Goal: Task Accomplishment & Management: Manage account settings

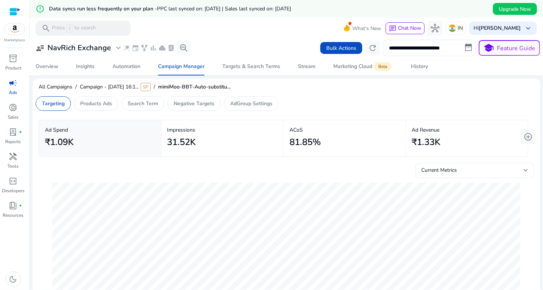
click at [253, 42] on div "**********" at bounding box center [287, 48] width 508 height 16
click at [531, 11] on span at bounding box center [515, 9] width 44 height 18
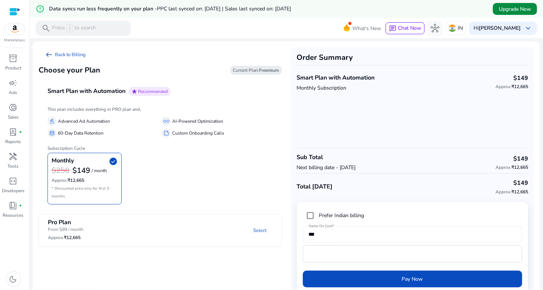
click at [525, 10] on span "Upgrade Now" at bounding box center [515, 9] width 32 height 8
click at [519, 29] on div "Hi [PERSON_NAME] keyboard_arrow_down" at bounding box center [503, 28] width 68 height 13
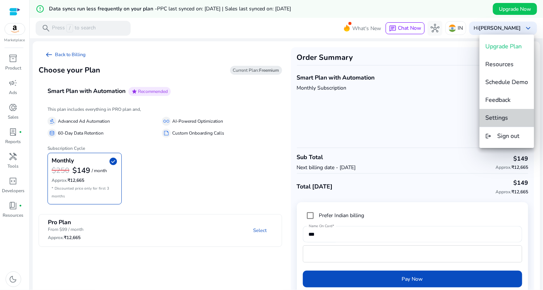
click at [510, 113] on button "Settings" at bounding box center [507, 118] width 55 height 18
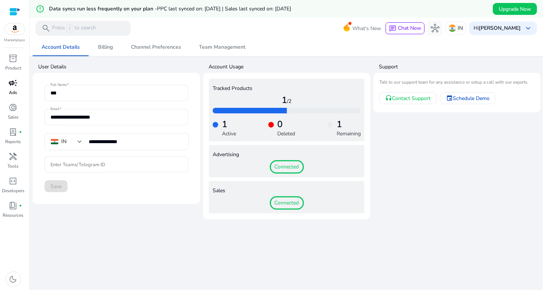
click at [14, 88] on div "campaign" at bounding box center [13, 83] width 21 height 12
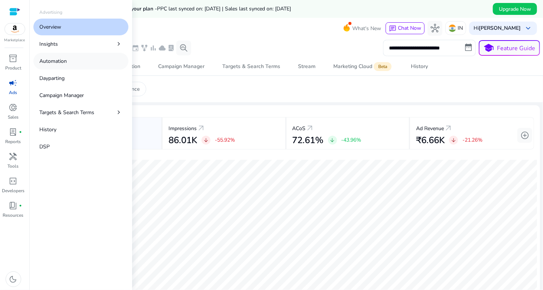
click at [55, 62] on p "Automation" at bounding box center [52, 61] width 27 height 8
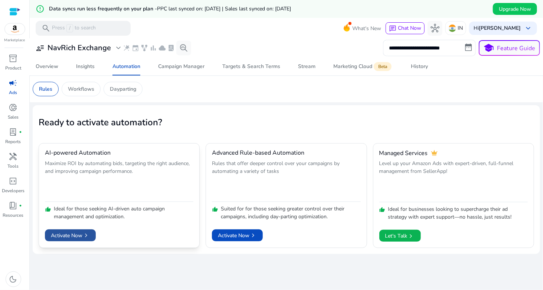
click at [73, 236] on span "Activate Now chevron_right" at bounding box center [70, 235] width 39 height 8
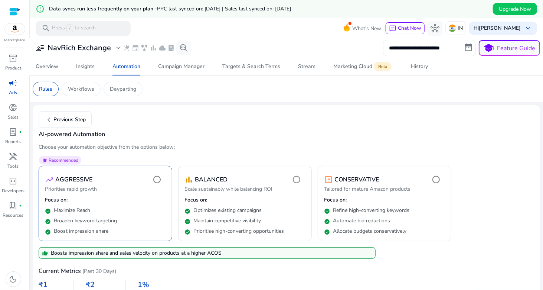
scroll to position [40, 0]
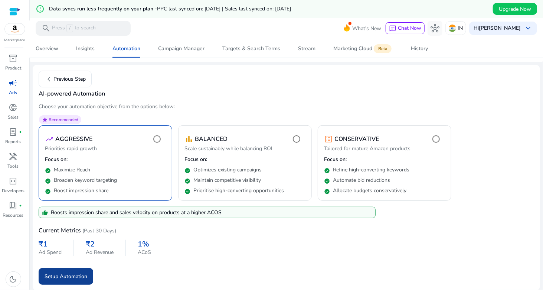
click at [69, 269] on span "submit" at bounding box center [66, 276] width 55 height 18
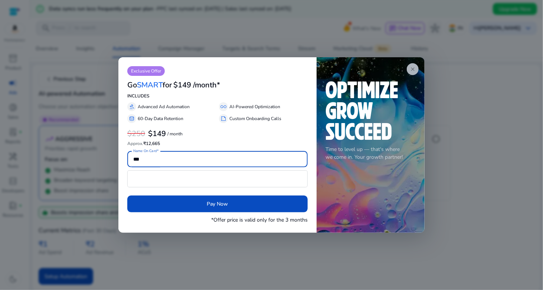
click at [412, 69] on span "close" at bounding box center [413, 69] width 6 height 6
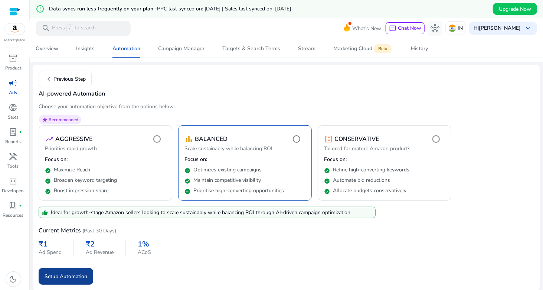
click at [60, 276] on span "Setup Automation" at bounding box center [66, 276] width 43 height 8
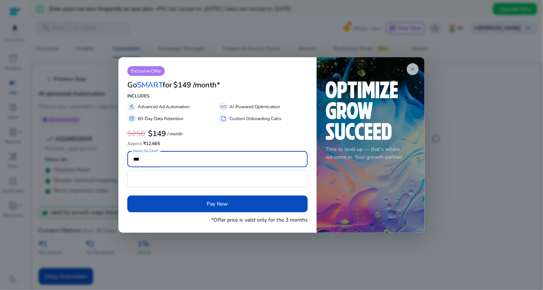
click at [412, 70] on span "close" at bounding box center [413, 69] width 6 height 6
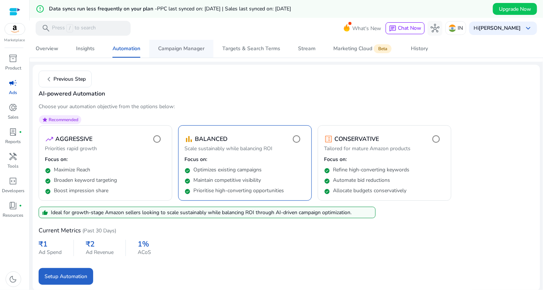
click at [195, 53] on span "Campaign Manager" at bounding box center [181, 49] width 46 height 18
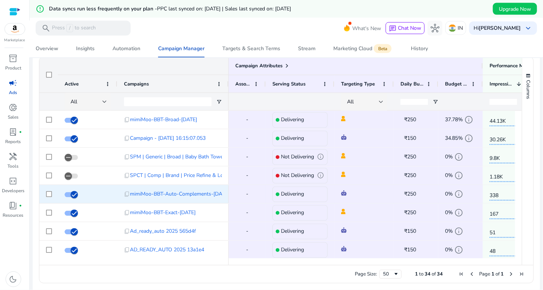
scroll to position [520, 0]
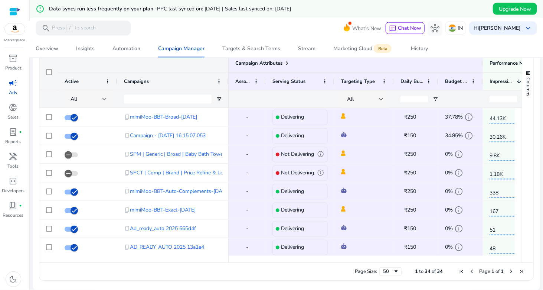
drag, startPoint x: 349, startPoint y: 259, endPoint x: 422, endPoint y: 266, distance: 73.6
click at [422, 266] on div "Drag here to set row groups Drag here to set column labels Campaign Attributes …" at bounding box center [286, 167] width 495 height 227
click at [424, 258] on div at bounding box center [495, 259] width 533 height 7
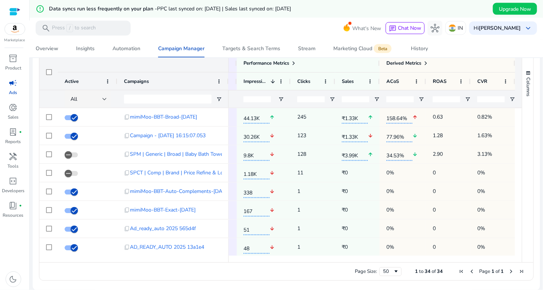
click at [478, 262] on div "Page Size: 50 1 to 34 of 34 Page 1 of 1" at bounding box center [286, 271] width 494 height 18
click at [419, 49] on div "History" at bounding box center [419, 48] width 17 height 5
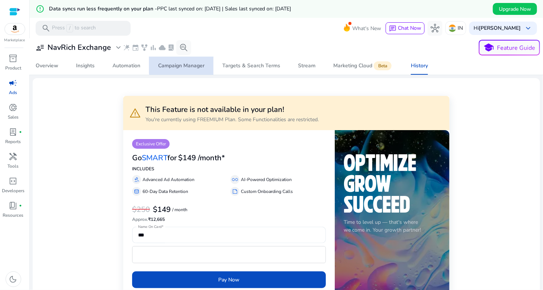
click at [183, 65] on div "Campaign Manager" at bounding box center [181, 65] width 46 height 5
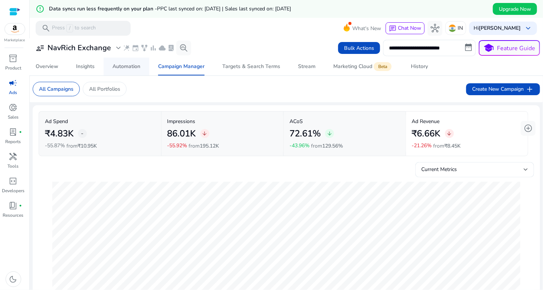
click at [128, 67] on div "Automation" at bounding box center [127, 66] width 28 height 5
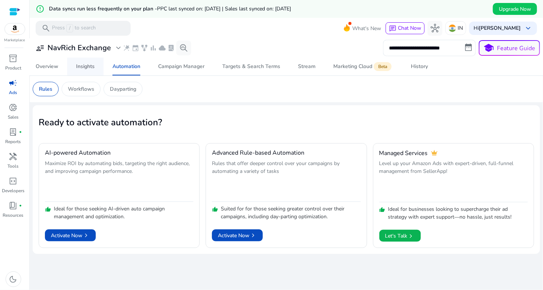
click at [85, 69] on div "Insights" at bounding box center [85, 66] width 19 height 5
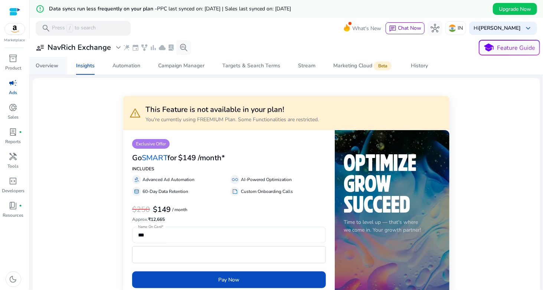
click at [42, 63] on div "Overview" at bounding box center [47, 65] width 23 height 5
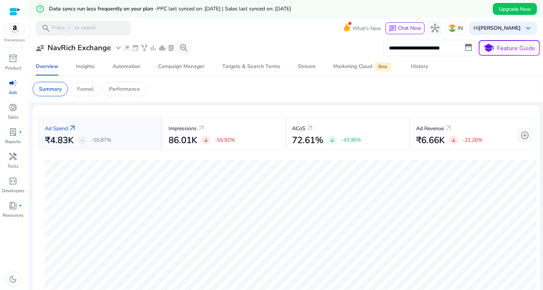
click at [201, 92] on app-sa-custom-tab "Summary Funnel Performance" at bounding box center [287, 89] width 508 height 14
click at [85, 94] on div "Funnel" at bounding box center [85, 89] width 29 height 14
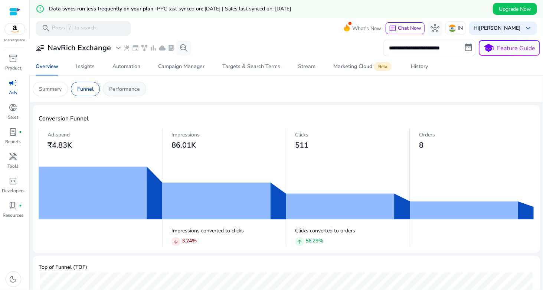
click at [137, 90] on p "Performance" at bounding box center [124, 89] width 31 height 8
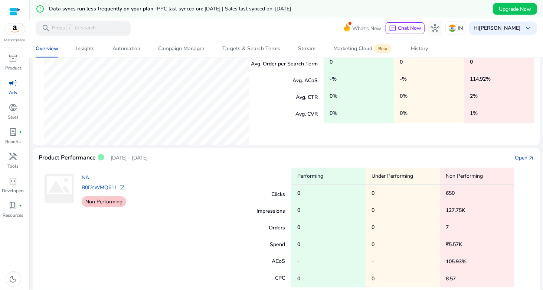
scroll to position [212, 0]
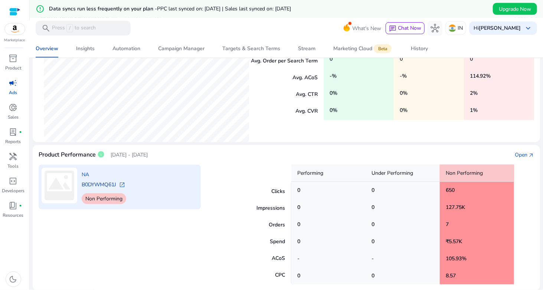
click at [113, 183] on link "B0DYWMQ61J" at bounding box center [99, 184] width 35 height 7
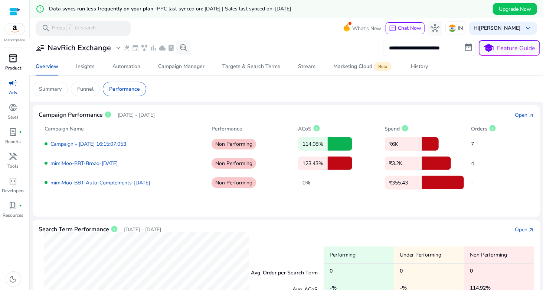
click at [12, 64] on div "inventory_2" at bounding box center [13, 58] width 21 height 12
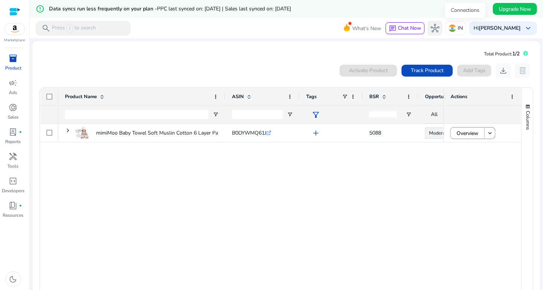
click at [440, 27] on span "hub" at bounding box center [435, 28] width 9 height 9
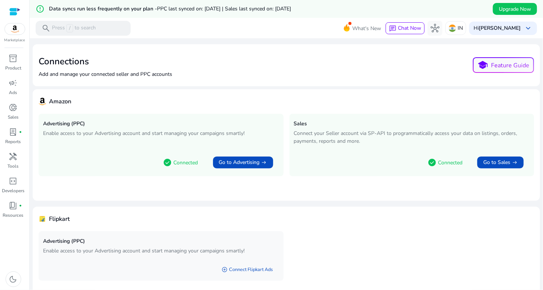
click at [426, 71] on div "Connections Add and manage your connected seller and PPC accounts school Featur…" at bounding box center [287, 65] width 496 height 30
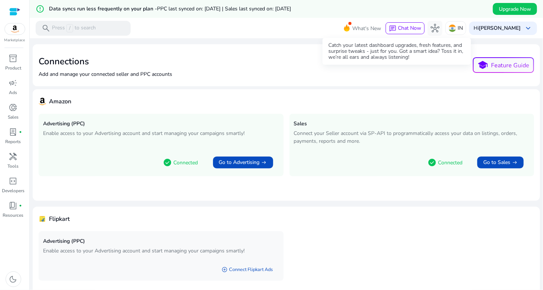
click at [350, 27] on icon at bounding box center [347, 27] width 6 height 7
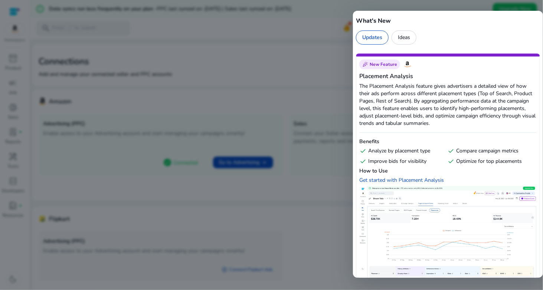
click at [317, 53] on div at bounding box center [271, 145] width 543 height 290
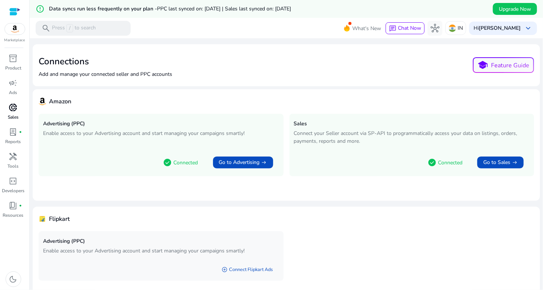
click at [15, 106] on span "donut_small" at bounding box center [13, 107] width 9 height 9
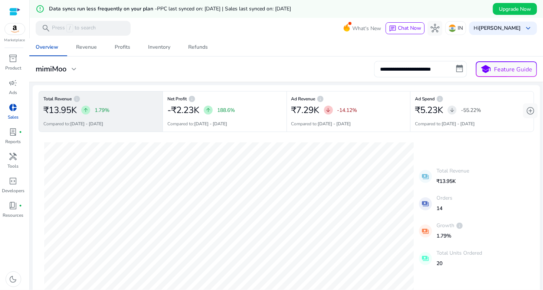
click at [446, 181] on p "₹13.95K" at bounding box center [453, 181] width 33 height 8
click at [532, 111] on button "add_circle" at bounding box center [530, 110] width 15 height 15
click at [503, 227] on div "20-08-2025 Total Revenue: ₹1.4K 06-08-2025 Total Revenue: ₹0 payments Total Rev…" at bounding box center [287, 216] width 496 height 157
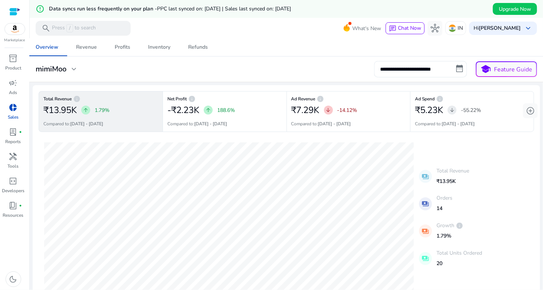
click at [265, 72] on div "**********" at bounding box center [287, 69] width 508 height 16
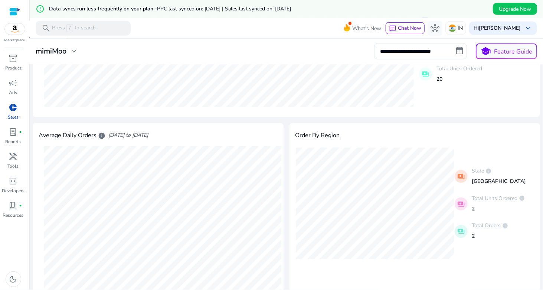
scroll to position [186, 0]
click at [472, 207] on p "2" at bounding box center [498, 207] width 53 height 8
click at [459, 204] on mat-icon "payments" at bounding box center [461, 202] width 13 height 13
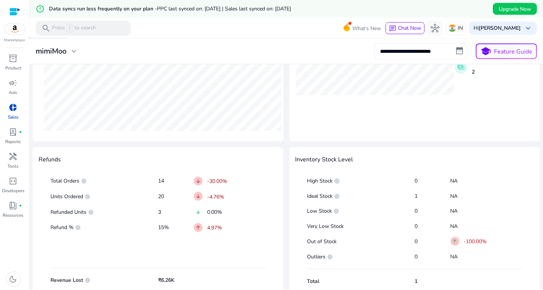
scroll to position [356, 0]
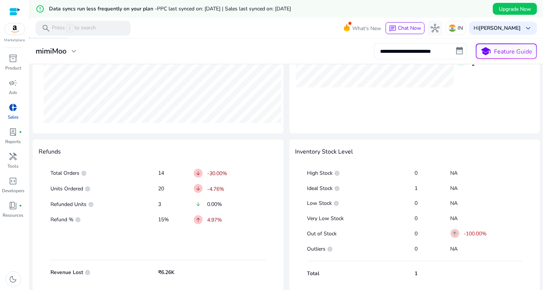
click at [164, 273] on p "₹6.26K" at bounding box center [176, 272] width 36 height 7
click at [248, 238] on div at bounding box center [158, 240] width 215 height 25
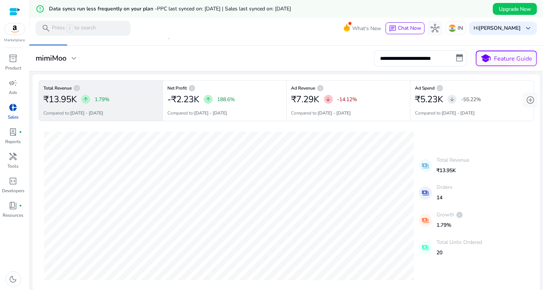
scroll to position [0, 0]
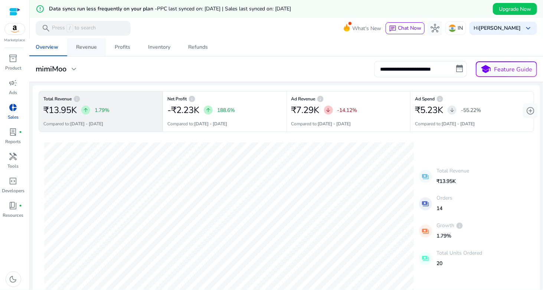
click at [96, 48] on div "Revenue" at bounding box center [86, 47] width 21 height 5
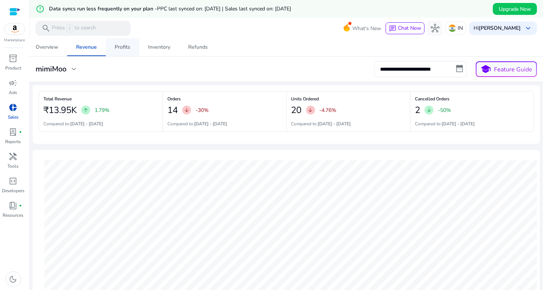
click at [124, 48] on div "Profits" at bounding box center [123, 47] width 16 height 5
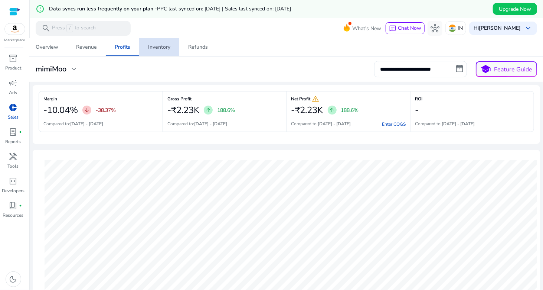
click at [157, 46] on div "Inventory" at bounding box center [159, 47] width 22 height 5
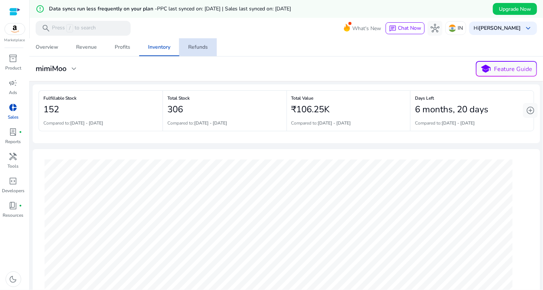
click at [197, 49] on div "Refunds" at bounding box center [198, 47] width 20 height 5
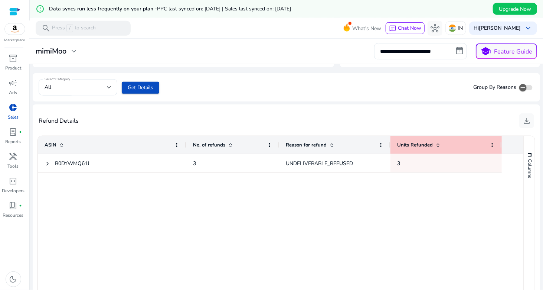
scroll to position [284, 0]
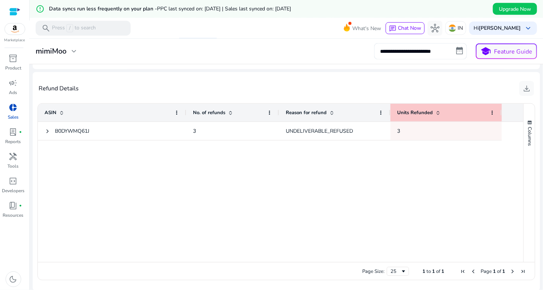
click at [325, 197] on div "B0DYWMQ61J 3 UNDELIVERABLE_REFUSED 3" at bounding box center [281, 192] width 486 height 140
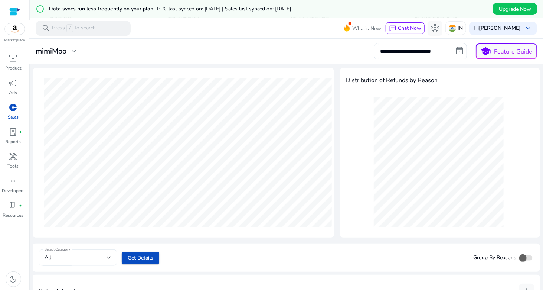
scroll to position [0, 0]
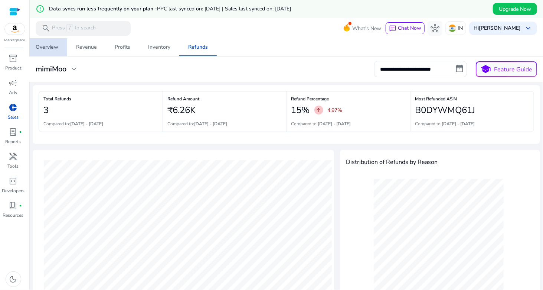
click at [55, 48] on div "Overview" at bounding box center [47, 47] width 23 height 5
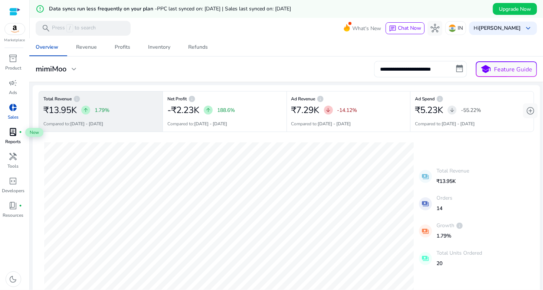
click at [13, 128] on span "lab_profile" at bounding box center [13, 131] width 9 height 9
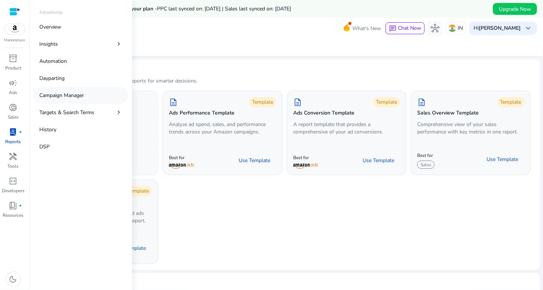
click at [66, 98] on p "Campaign Manager" at bounding box center [61, 95] width 45 height 8
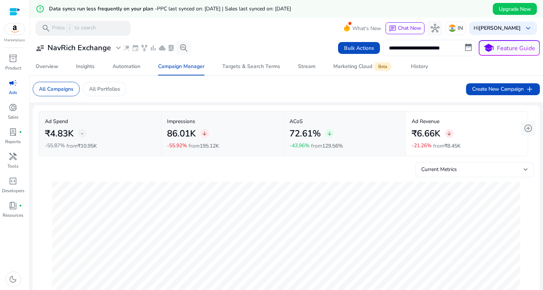
click at [463, 47] on input "**********" at bounding box center [429, 48] width 93 height 16
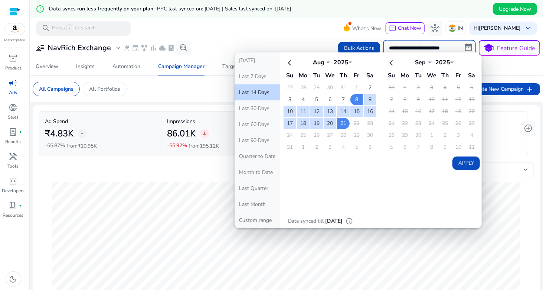
click at [493, 139] on div "₹6.66K arrow_downward" at bounding box center [467, 133] width 110 height 17
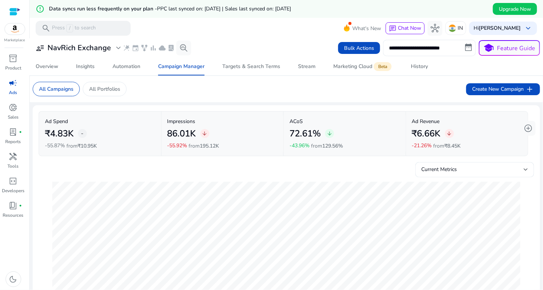
click at [473, 43] on input "**********" at bounding box center [429, 48] width 93 height 16
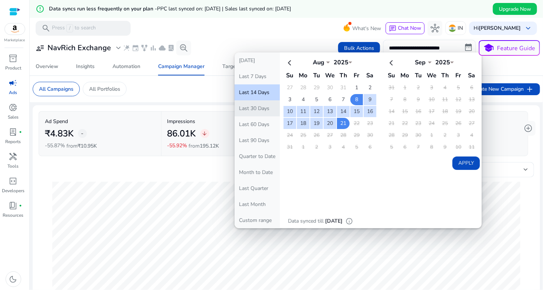
click at [255, 107] on button "Last 30 Days" at bounding box center [257, 108] width 45 height 16
type input "**********"
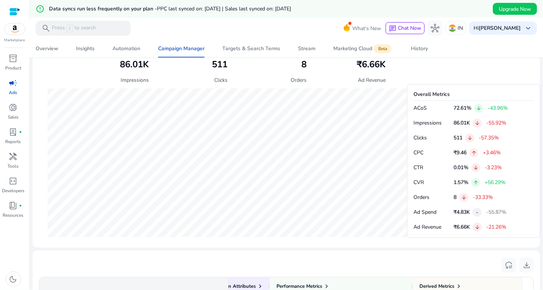
scroll to position [260, 0]
